Goal: Communication & Community: Participate in discussion

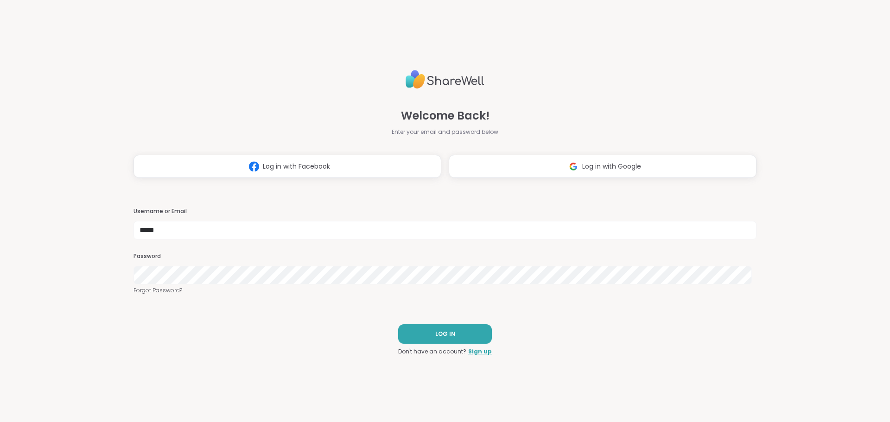
type input "*****"
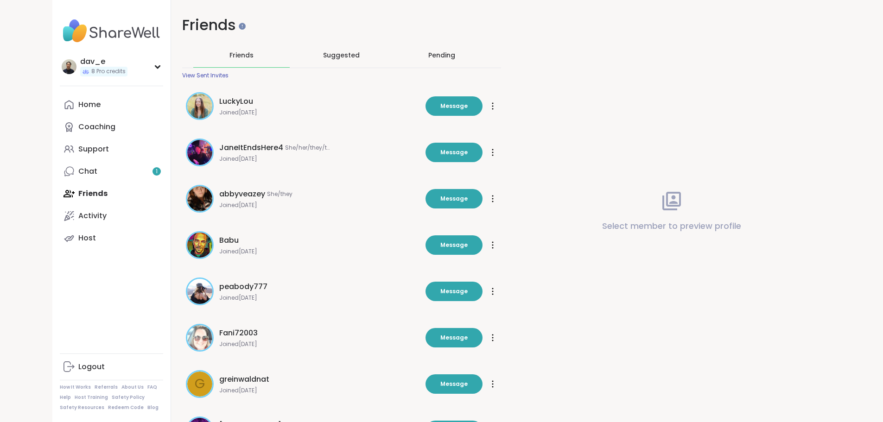
click at [60, 176] on link "Chat 1" at bounding box center [111, 171] width 103 height 22
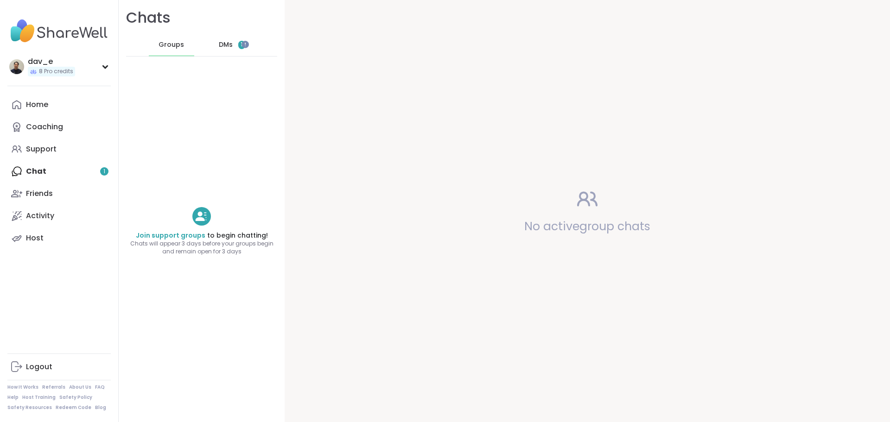
click at [220, 44] on span "DMs" at bounding box center [226, 44] width 14 height 9
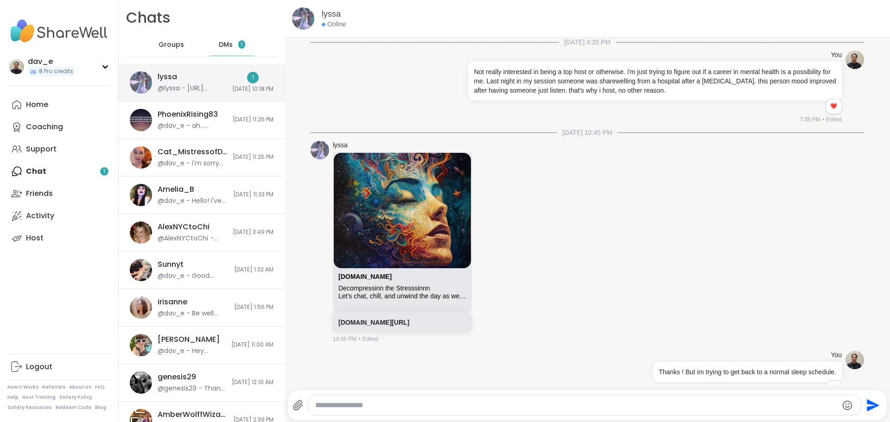
click at [178, 88] on div "@lyssa - [URL][DOMAIN_NAME]" at bounding box center [192, 88] width 69 height 9
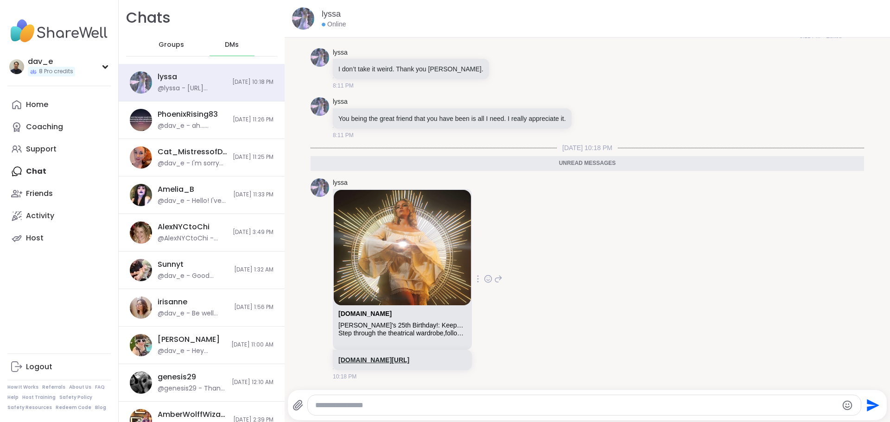
click at [409, 362] on link "[DOMAIN_NAME][URL]" at bounding box center [373, 359] width 71 height 7
click at [400, 402] on textarea "Type your message" at bounding box center [576, 405] width 523 height 9
type textarea "**********"
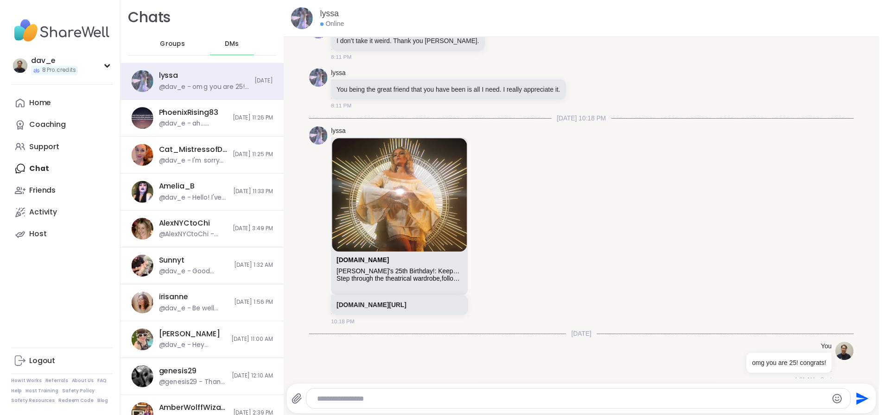
scroll to position [7580, 0]
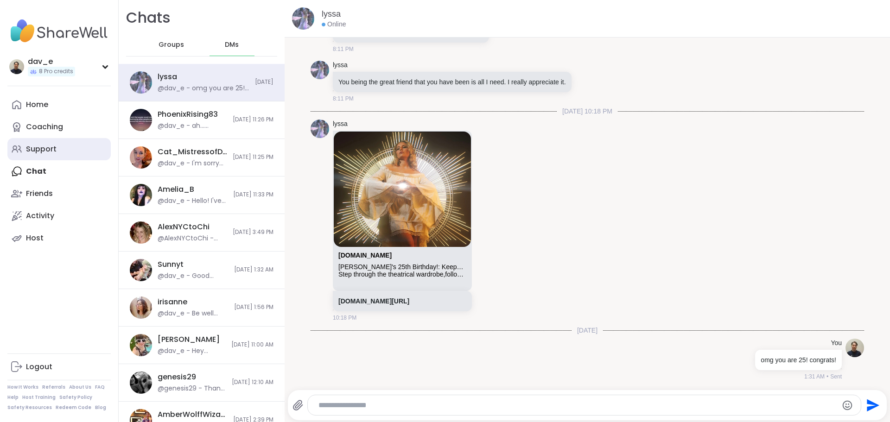
click at [42, 150] on div "Support" at bounding box center [41, 149] width 31 height 10
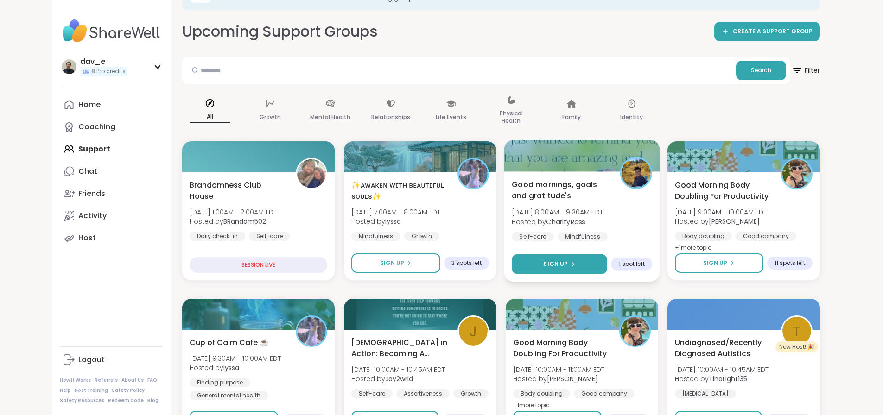
scroll to position [139, 0]
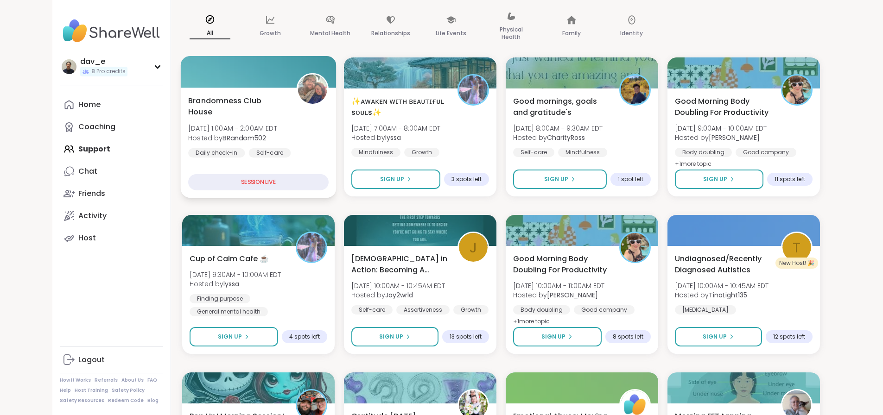
click at [212, 134] on div "Brandomness Club House [DATE] 1:00AM - 2:00AM EDT Hosted by BRandom502 Daily ch…" at bounding box center [258, 133] width 140 height 76
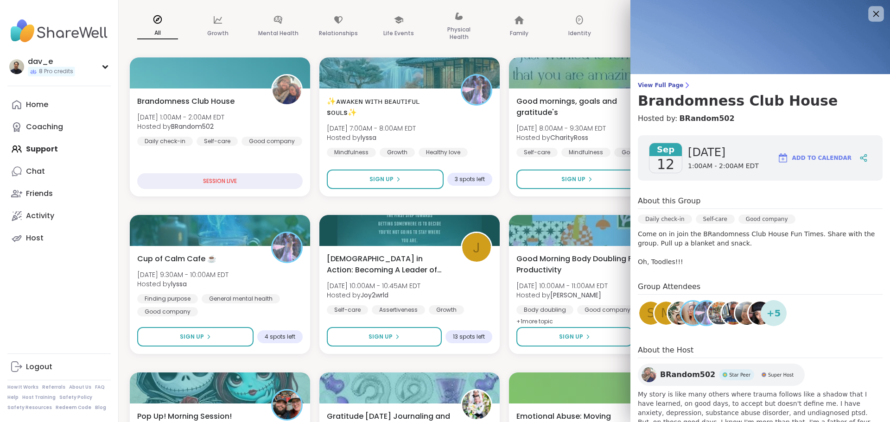
click at [870, 18] on icon at bounding box center [876, 14] width 12 height 12
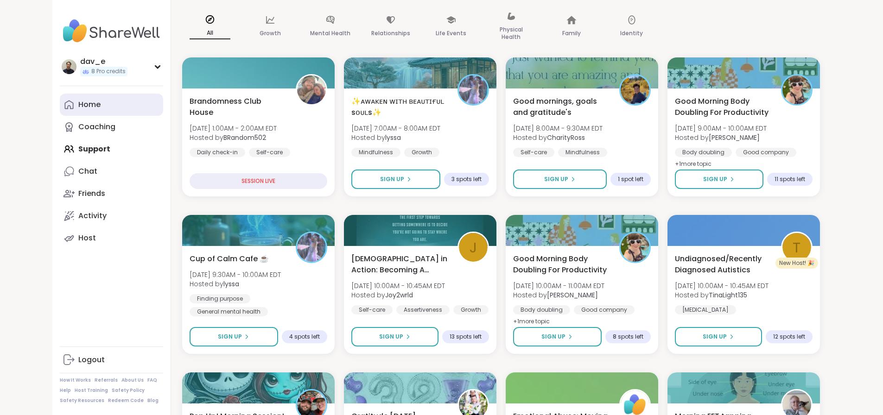
click at [60, 109] on link "Home" at bounding box center [111, 105] width 103 height 22
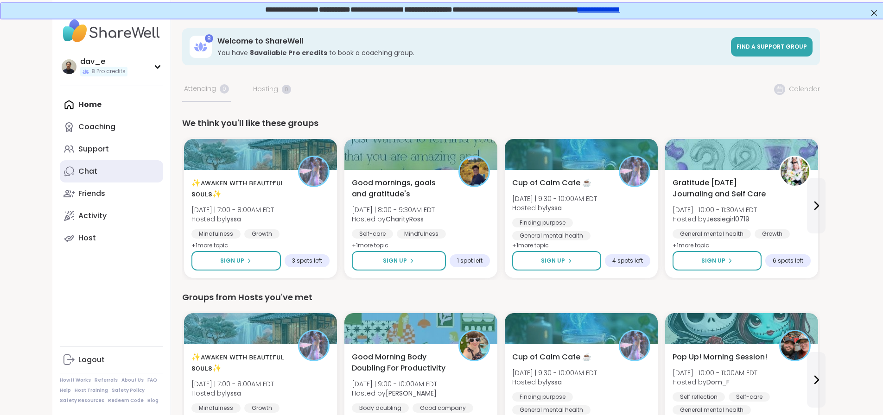
click at [60, 171] on link "Chat" at bounding box center [111, 171] width 103 height 22
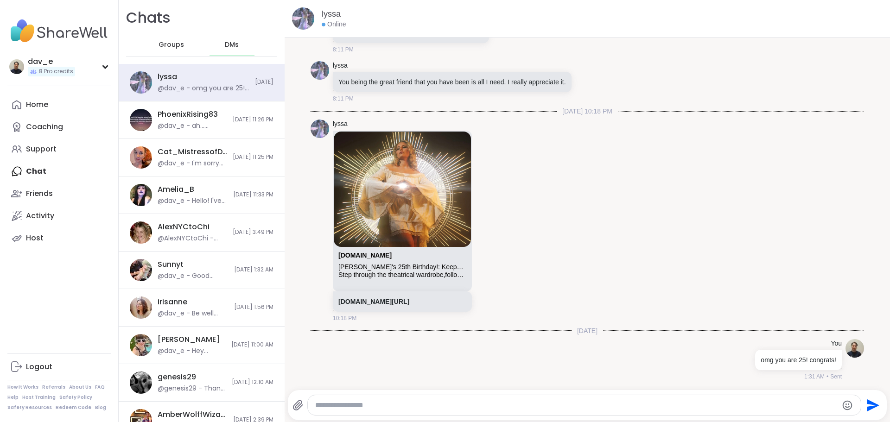
click at [368, 398] on div at bounding box center [584, 405] width 553 height 20
click at [419, 408] on textarea "Type your message" at bounding box center [576, 405] width 523 height 9
type textarea "**********"
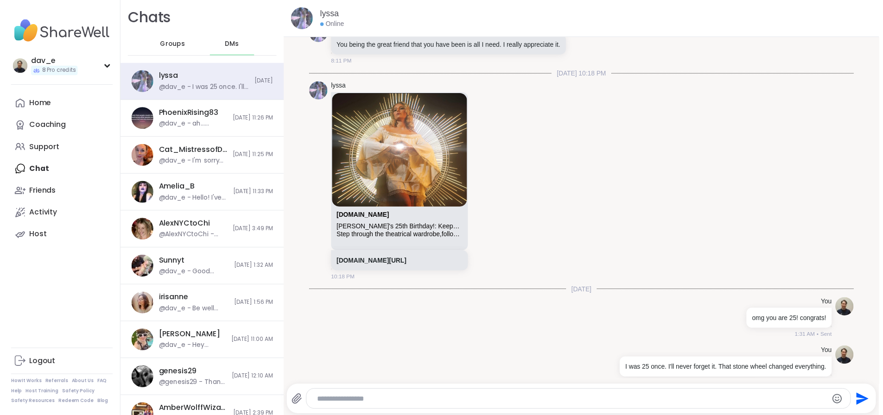
scroll to position [11094, 0]
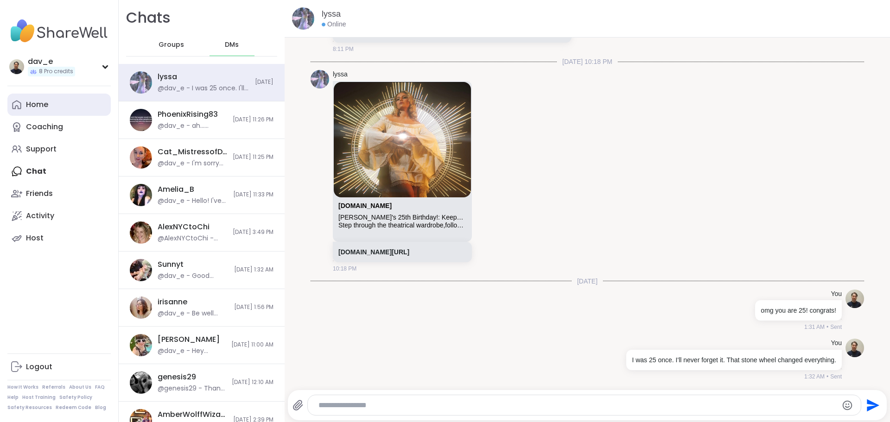
click at [70, 103] on link "Home" at bounding box center [58, 105] width 103 height 22
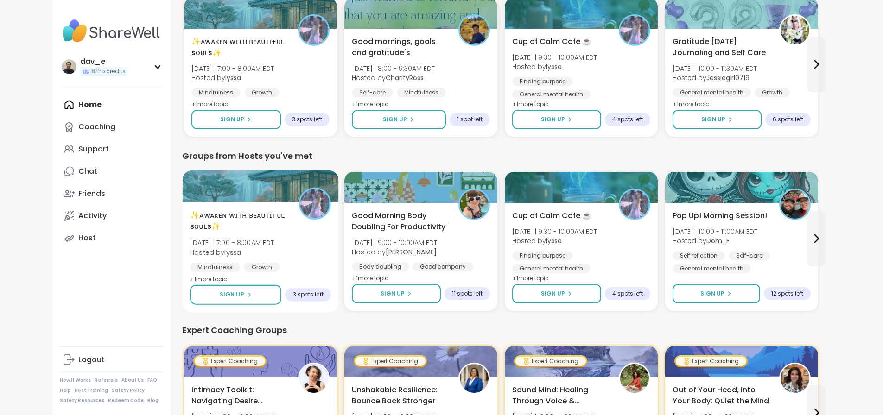
scroll to position [139, 0]
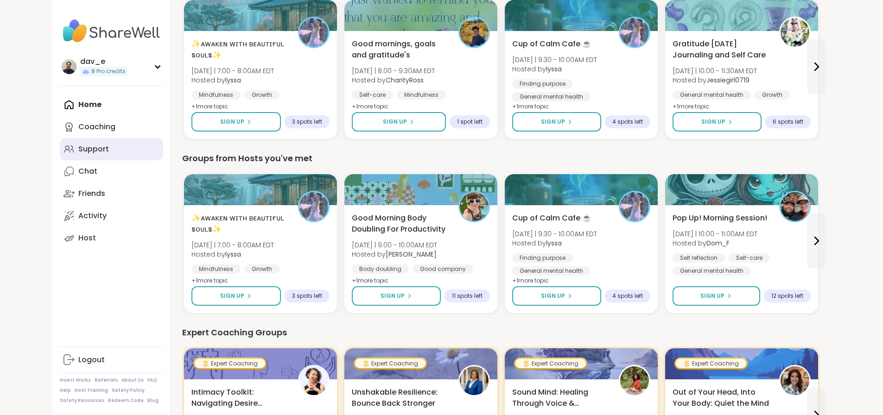
click at [78, 144] on div "Support" at bounding box center [93, 149] width 31 height 10
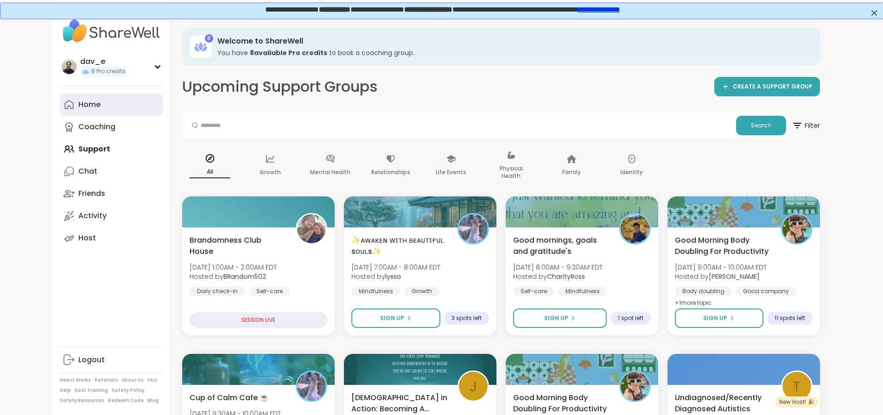
click at [78, 108] on div "Home" at bounding box center [89, 105] width 22 height 10
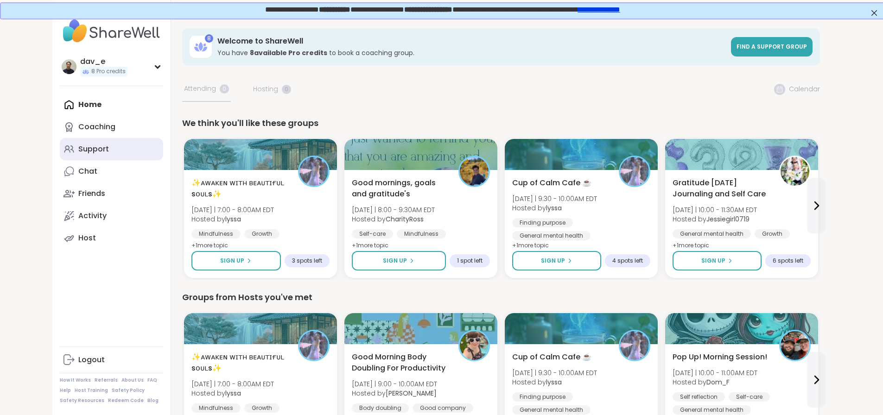
click at [60, 142] on link "Support" at bounding box center [111, 149] width 103 height 22
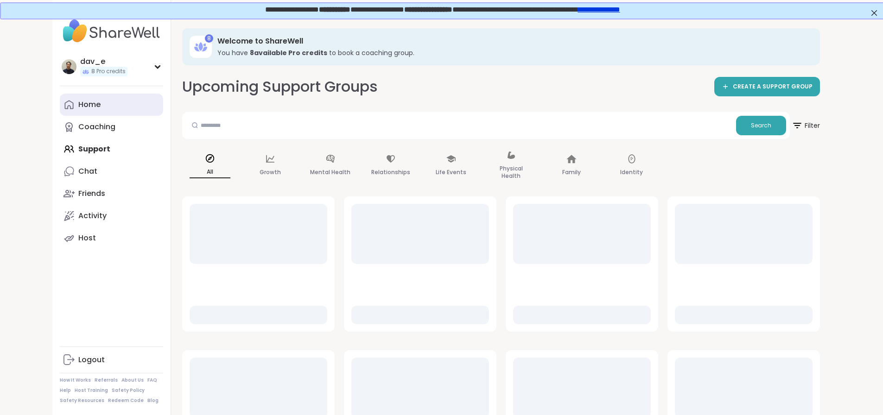
click at [78, 110] on div "Home" at bounding box center [89, 105] width 22 height 10
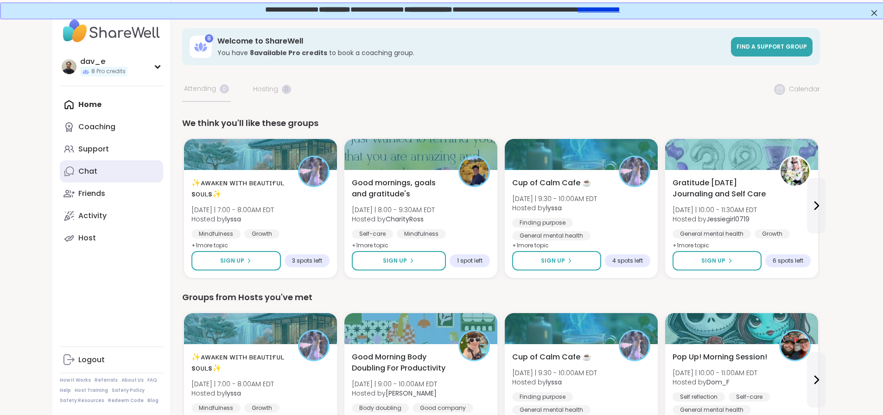
click at [60, 165] on link "Chat" at bounding box center [111, 171] width 103 height 22
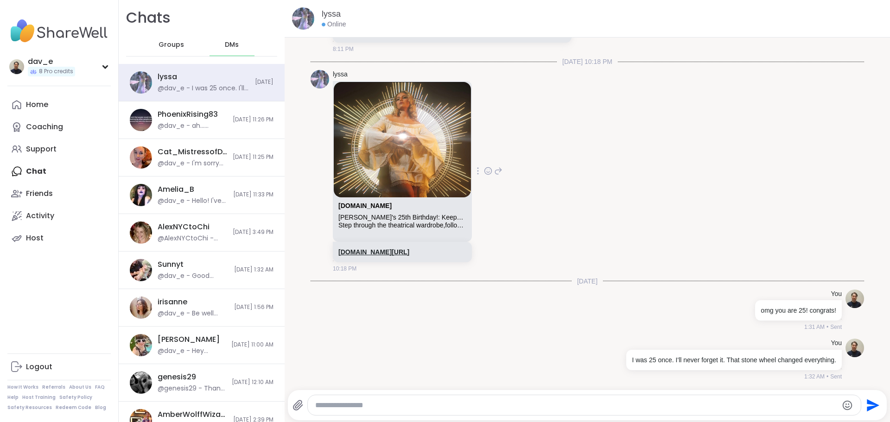
click at [349, 251] on link "[DOMAIN_NAME][URL]" at bounding box center [373, 251] width 71 height 7
click at [40, 367] on div "Logout" at bounding box center [39, 367] width 26 height 10
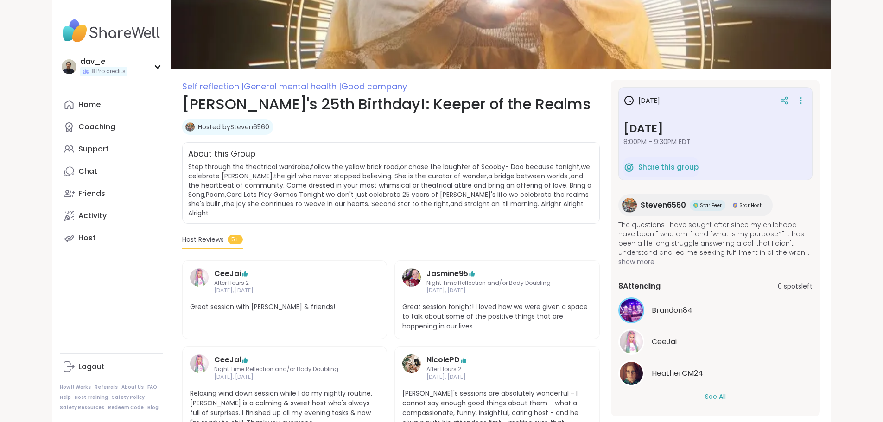
scroll to position [139, 0]
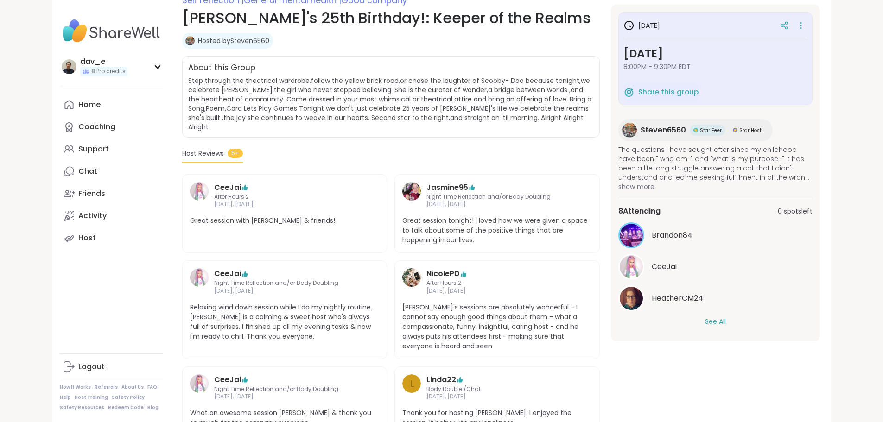
click at [726, 323] on button "See All" at bounding box center [715, 322] width 21 height 10
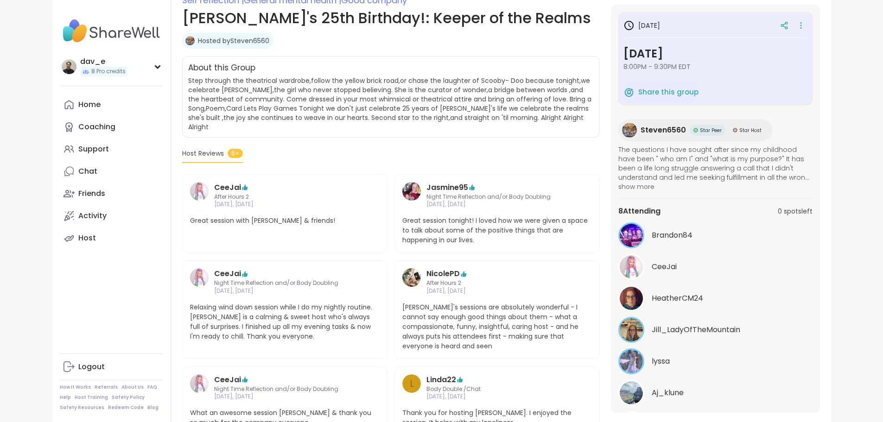
scroll to position [0, 0]
